Goal: Task Accomplishment & Management: Complete application form

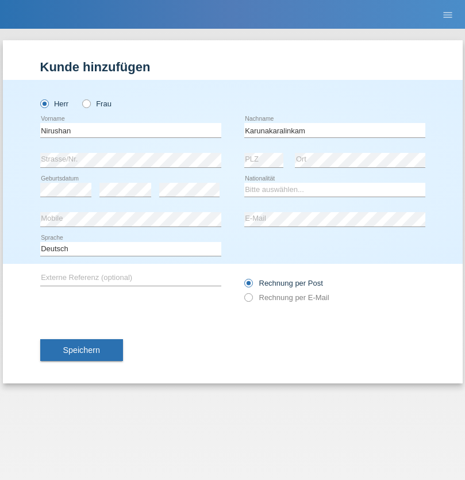
type input "Karunakaralinkam"
select select "CH"
select select "en"
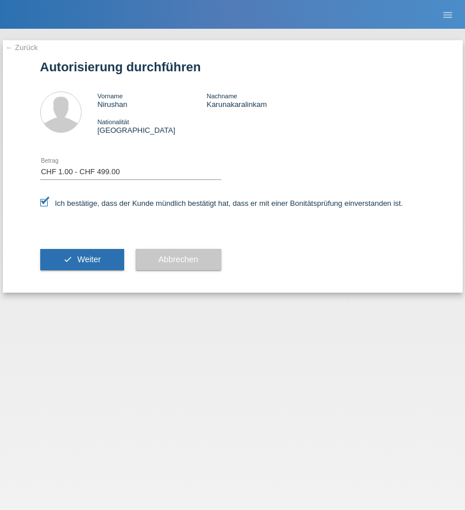
select select "1"
click at [82, 259] on span "Weiter" at bounding box center [89, 259] width 24 height 9
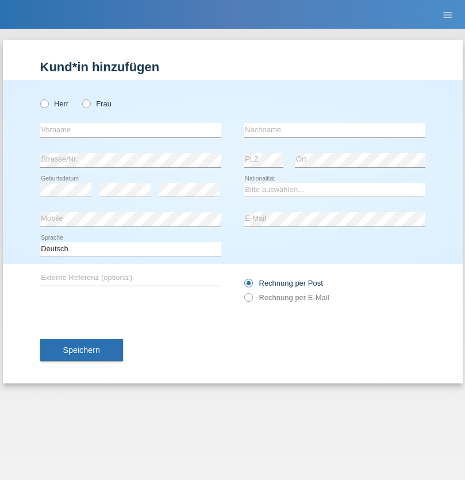
radio input "true"
click at [131, 130] on input "text" at bounding box center [130, 130] width 181 height 14
type input "Ganaj"
click at [335, 130] on input "text" at bounding box center [334, 130] width 181 height 14
type input "Fadil"
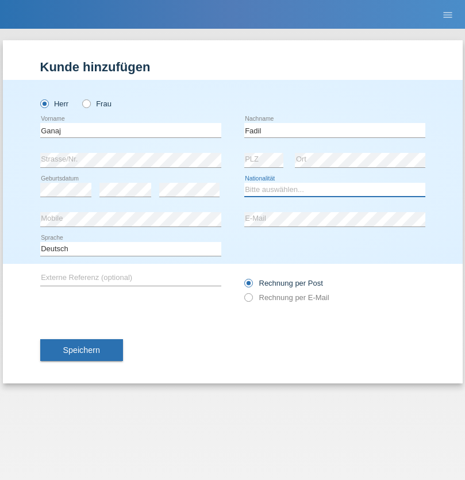
select select "XK"
select select "C"
select select "11"
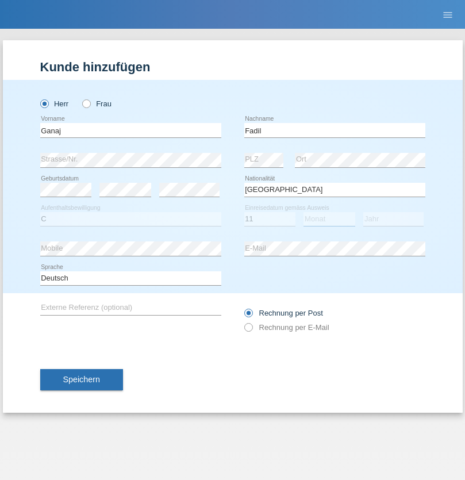
select select "08"
select select "2021"
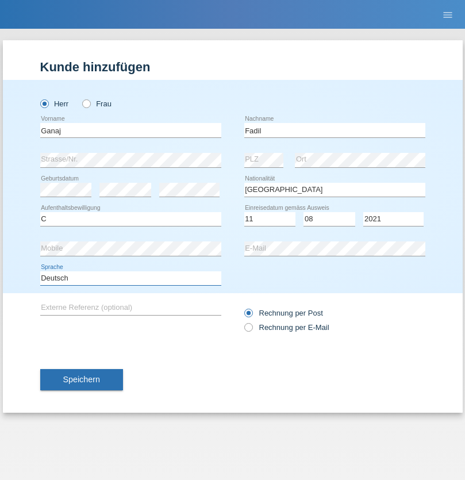
select select "en"
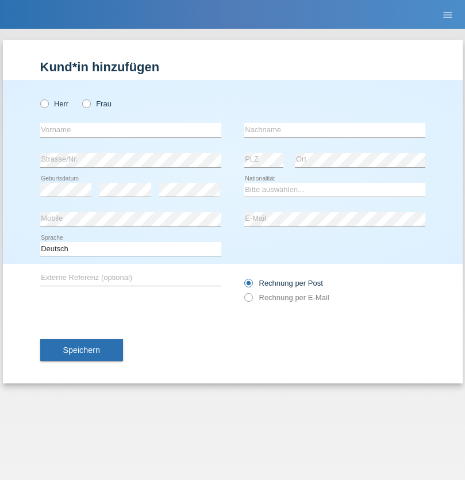
radio input "true"
click at [131, 130] on input "text" at bounding box center [130, 130] width 181 height 14
type input "Ibrahim"
click at [335, 130] on input "text" at bounding box center [334, 130] width 181 height 14
type input "Muja"
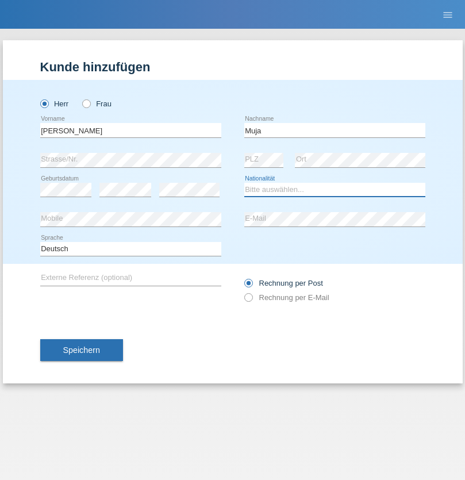
select select "XK"
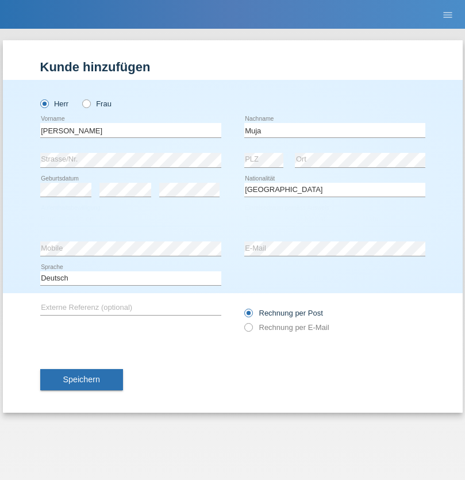
select select "C"
select select "03"
select select "07"
select select "2021"
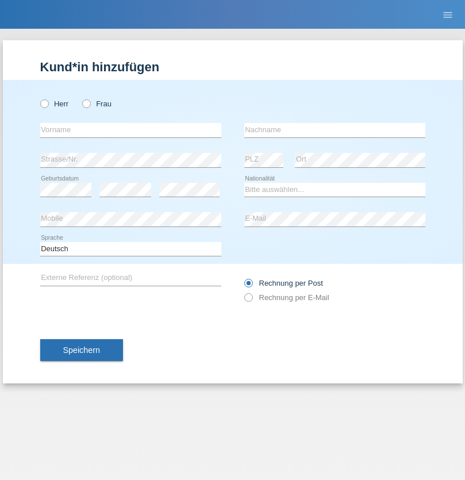
radio input "true"
click at [131, 130] on input "text" at bounding box center [130, 130] width 181 height 14
type input "Thomas"
click at [335, 130] on input "text" at bounding box center [334, 130] width 181 height 14
type input "Berger"
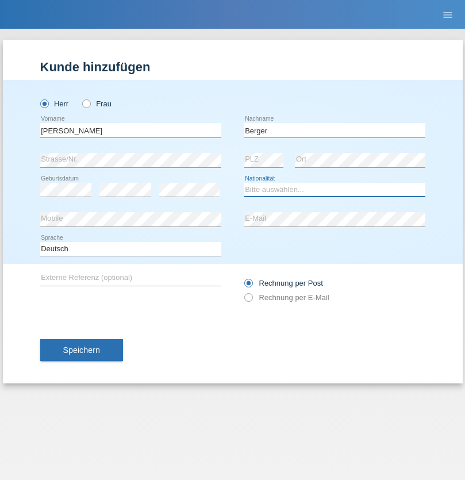
select select "CH"
radio input "true"
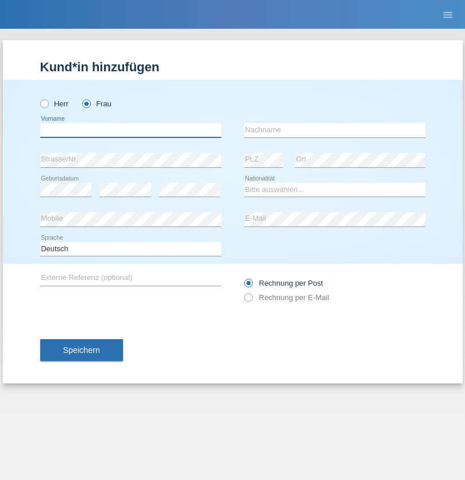
click at [131, 130] on input "text" at bounding box center [130, 130] width 181 height 14
type input "[PERSON_NAME]"
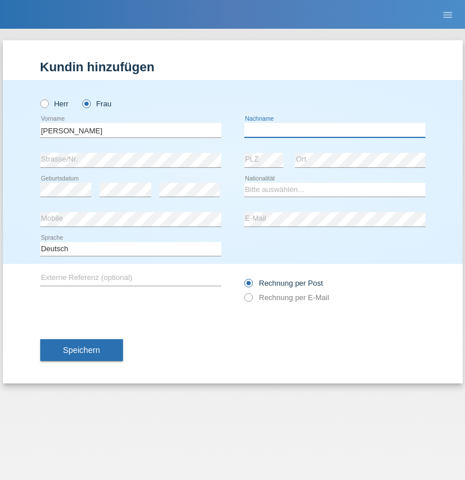
click at [335, 130] on input "text" at bounding box center [334, 130] width 181 height 14
type input "[PERSON_NAME]"
select select "PT"
select select "C"
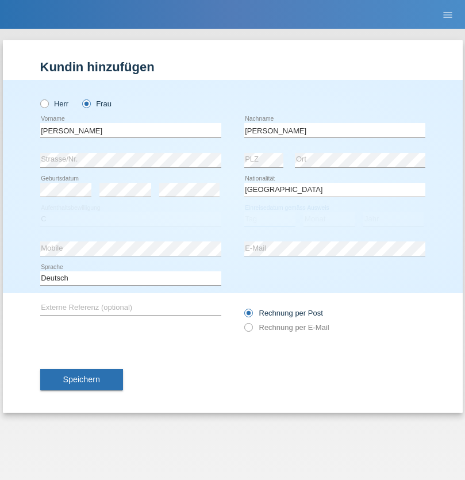
select select "28"
select select "03"
select select "2005"
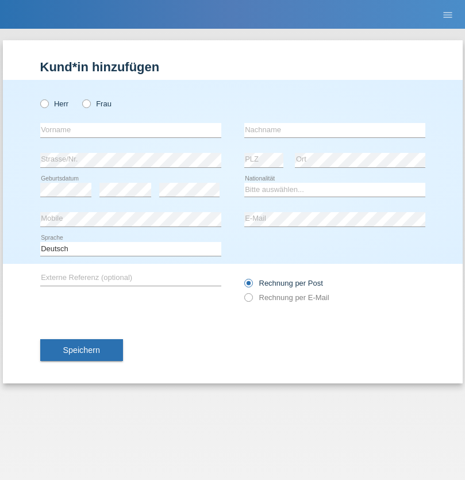
radio input "true"
click at [131, 130] on input "text" at bounding box center [130, 130] width 181 height 14
type input "Momand"
click at [335, 130] on input "text" at bounding box center [334, 130] width 181 height 14
type input "Azmat"
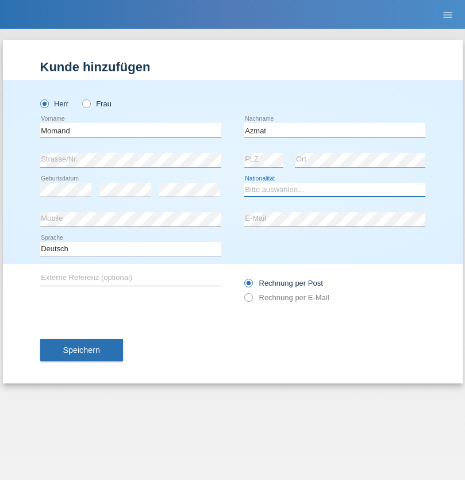
select select "CH"
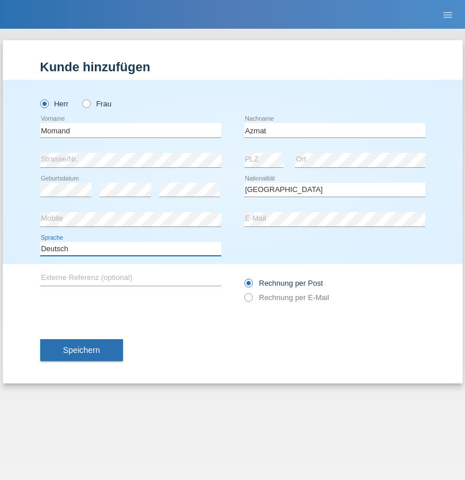
select select "en"
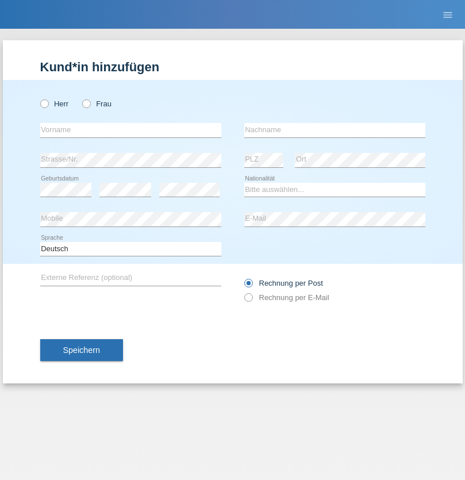
radio input "true"
click at [131, 130] on input "text" at bounding box center [130, 130] width 181 height 14
type input "[PERSON_NAME]"
click at [335, 130] on input "text" at bounding box center [334, 130] width 181 height 14
type input "Theurillat"
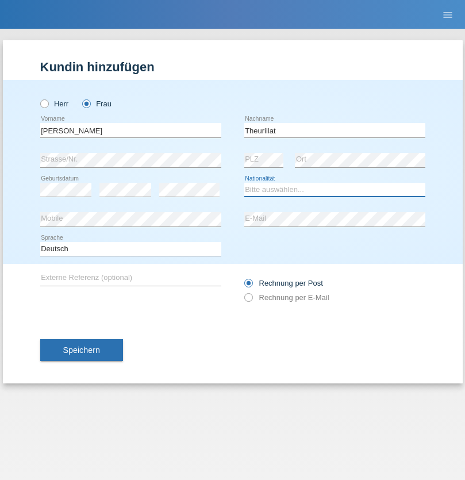
select select "CH"
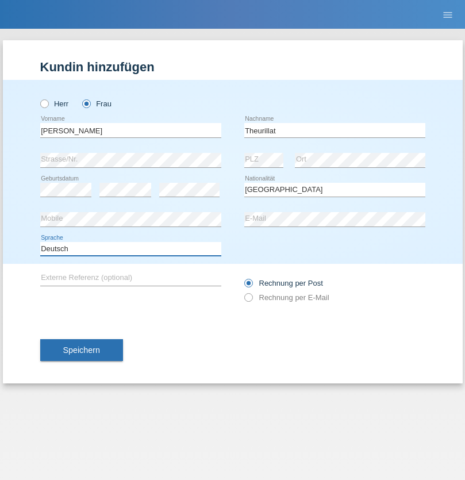
select select "en"
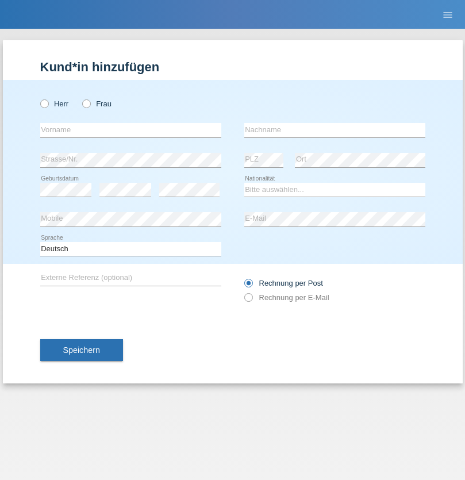
radio input "true"
click at [131, 130] on input "text" at bounding box center [130, 130] width 181 height 14
type input "Jack"
click at [335, 130] on input "text" at bounding box center [334, 130] width 181 height 14
type input "Graf"
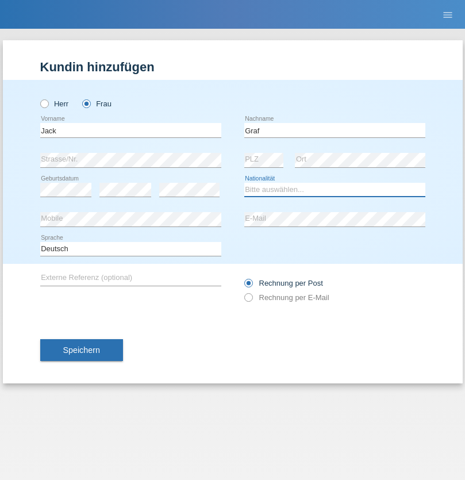
select select "CH"
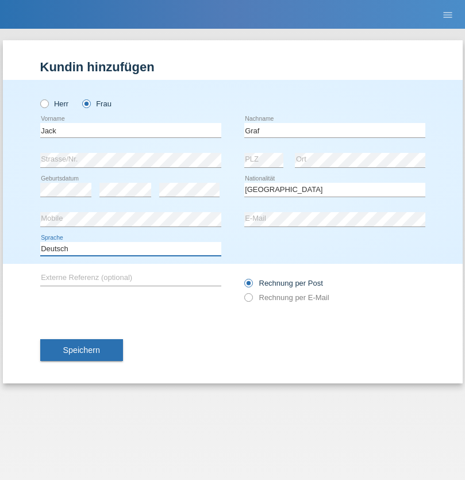
select select "en"
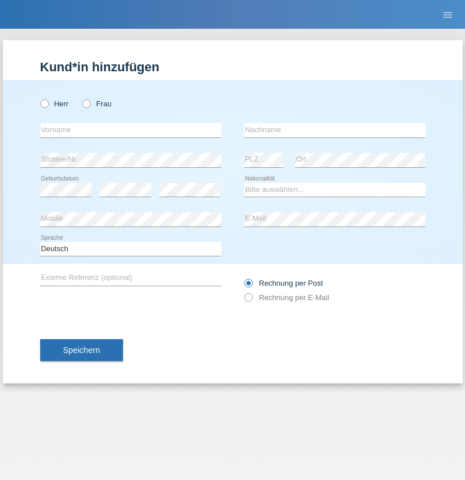
radio input "true"
click at [131, 130] on input "text" at bounding box center [130, 130] width 181 height 14
type input "Teklay"
click at [335, 130] on input "text" at bounding box center [334, 130] width 181 height 14
type input "Fiori"
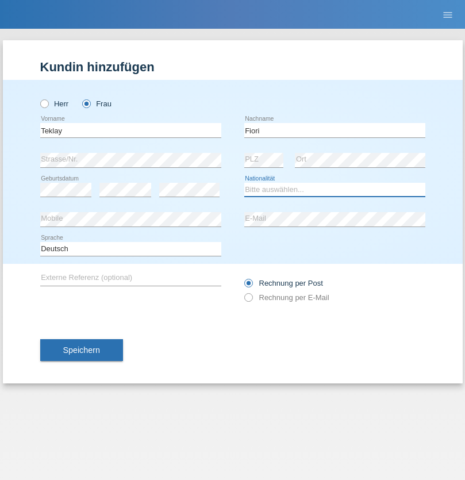
select select "ER"
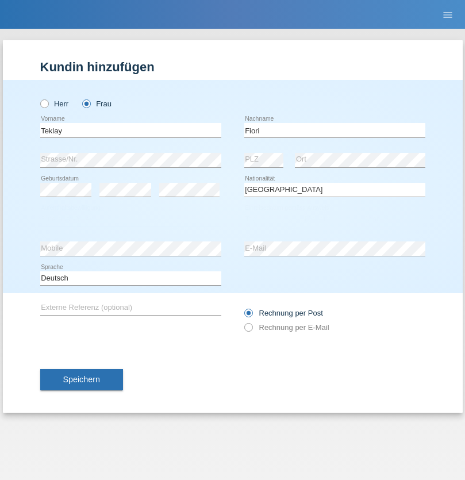
select select "C"
select select "11"
select select "08"
select select "2021"
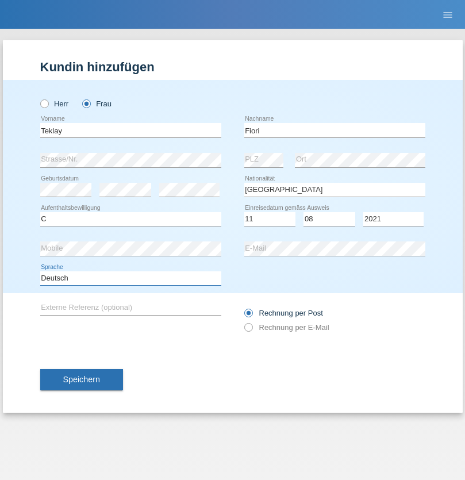
select select "en"
